Goal: Information Seeking & Learning: Learn about a topic

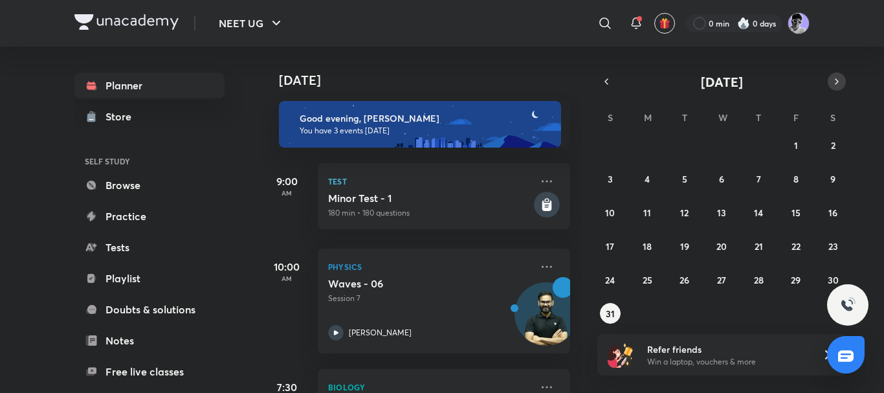
click at [838, 82] on icon "button" at bounding box center [836, 82] width 10 height 12
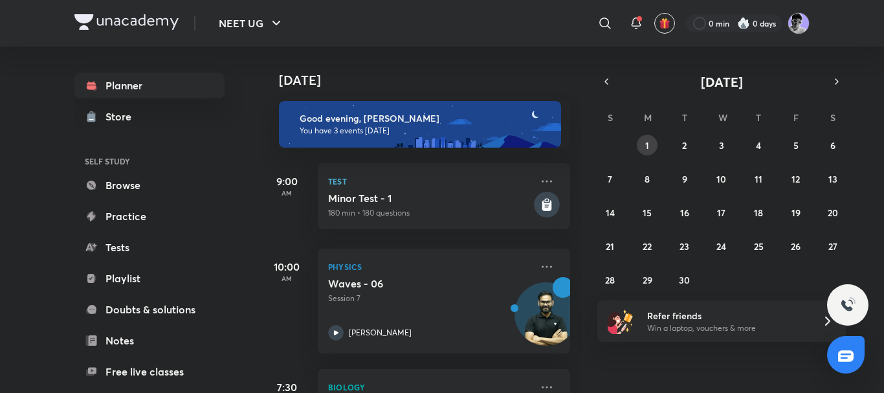
click at [638, 144] on button "1" at bounding box center [646, 145] width 21 height 21
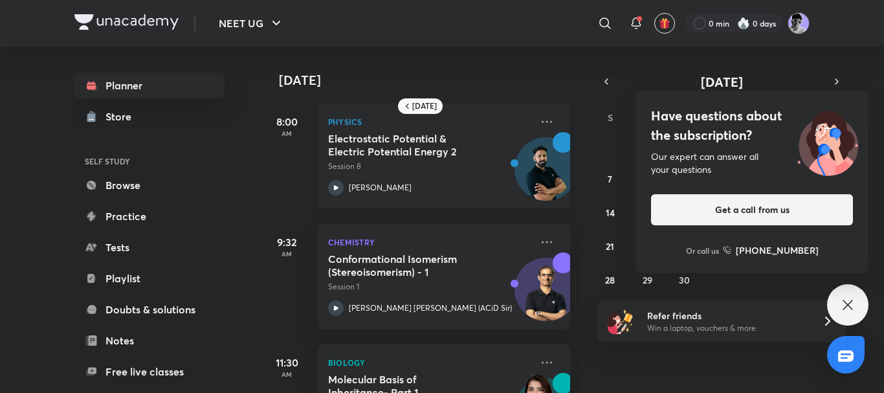
scroll to position [173, 0]
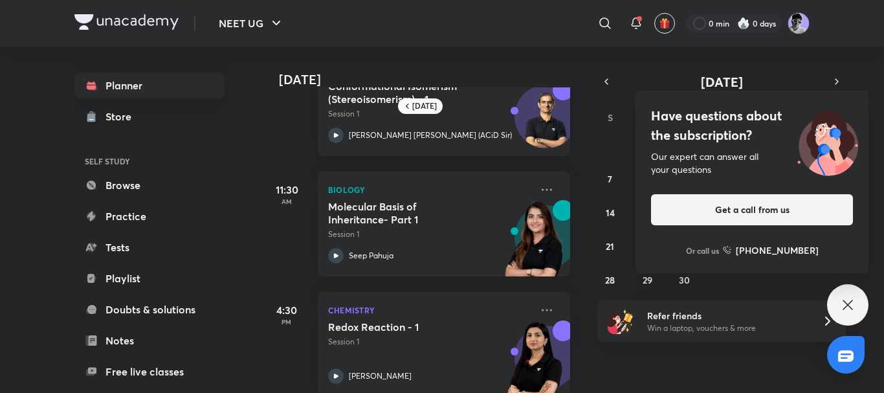
click at [845, 307] on icon at bounding box center [847, 304] width 10 height 10
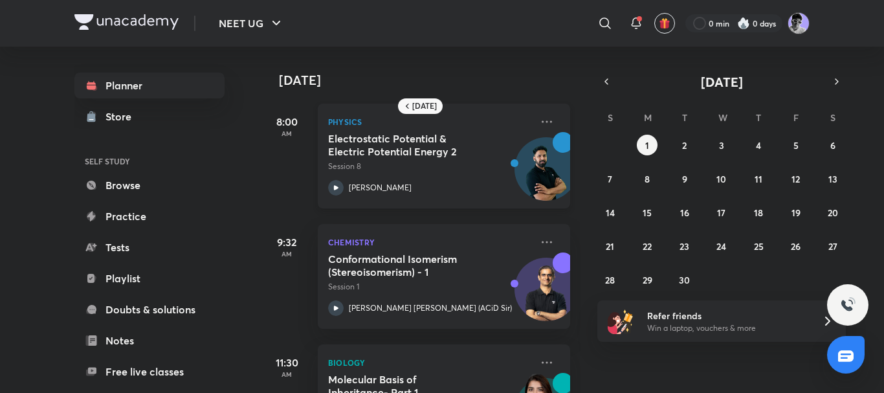
scroll to position [317, 0]
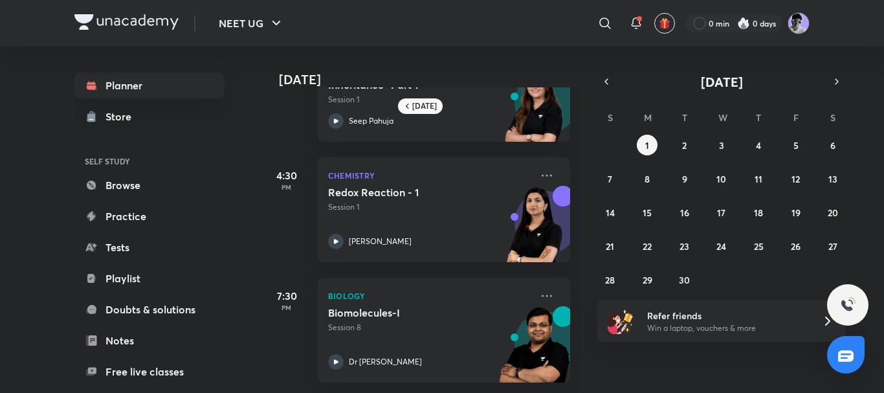
drag, startPoint x: 606, startPoint y: 84, endPoint x: 618, endPoint y: 101, distance: 20.5
click at [605, 85] on icon "button" at bounding box center [606, 82] width 10 height 12
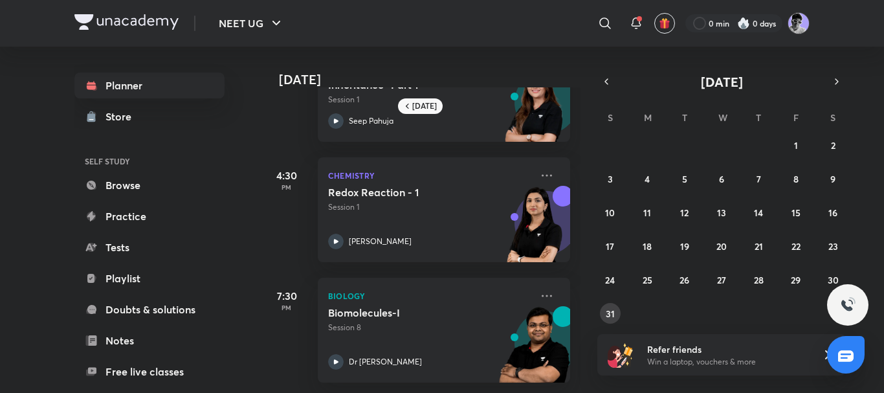
click at [610, 309] on abbr "31" at bounding box center [609, 313] width 9 height 12
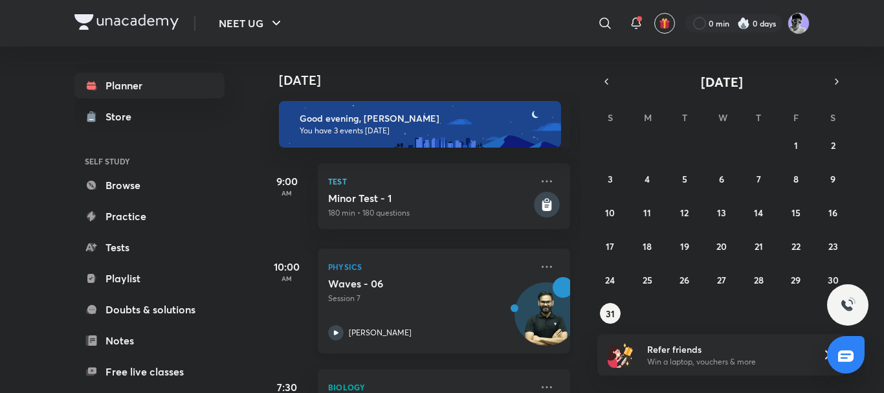
scroll to position [101, 0]
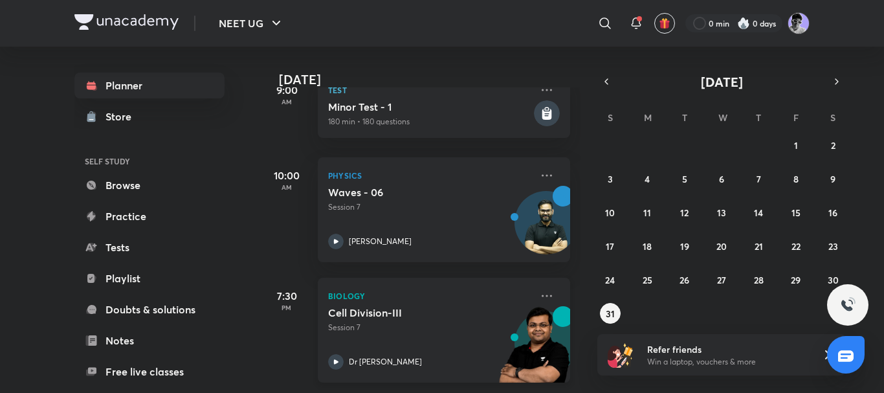
click at [333, 354] on icon at bounding box center [336, 362] width 16 height 16
click at [831, 270] on button "30" at bounding box center [832, 279] width 21 height 21
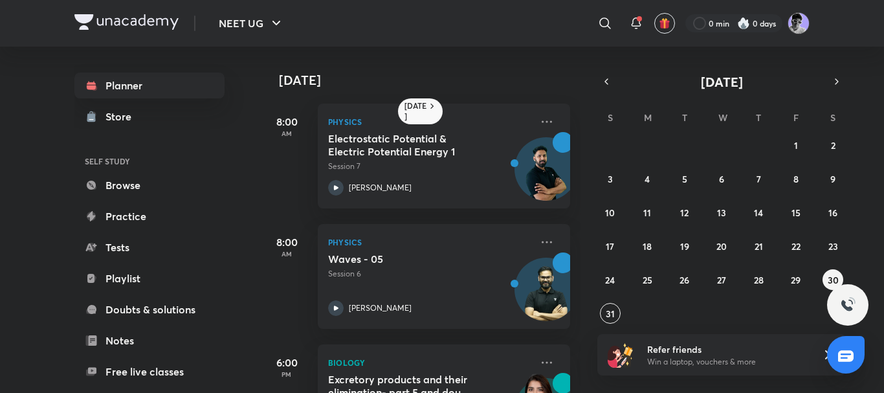
scroll to position [76, 0]
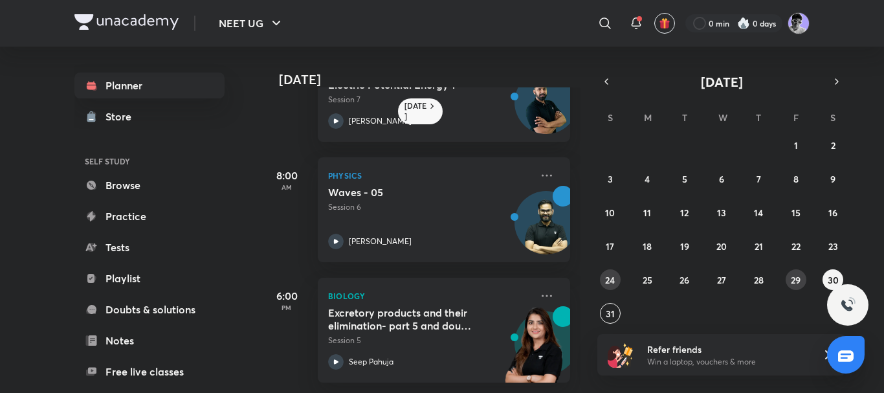
drag, startPoint x: 798, startPoint y: 276, endPoint x: 612, endPoint y: 271, distance: 186.3
click at [797, 276] on abbr "29" at bounding box center [795, 280] width 10 height 12
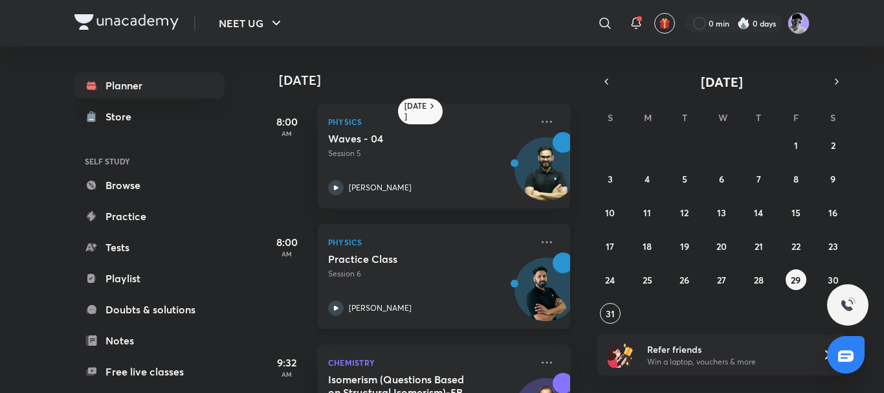
scroll to position [197, 0]
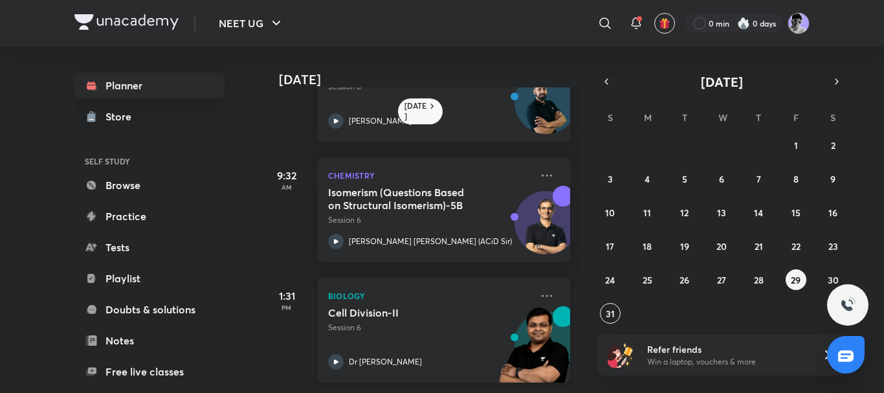
click at [339, 354] on icon at bounding box center [336, 362] width 16 height 16
